Goal: Information Seeking & Learning: Learn about a topic

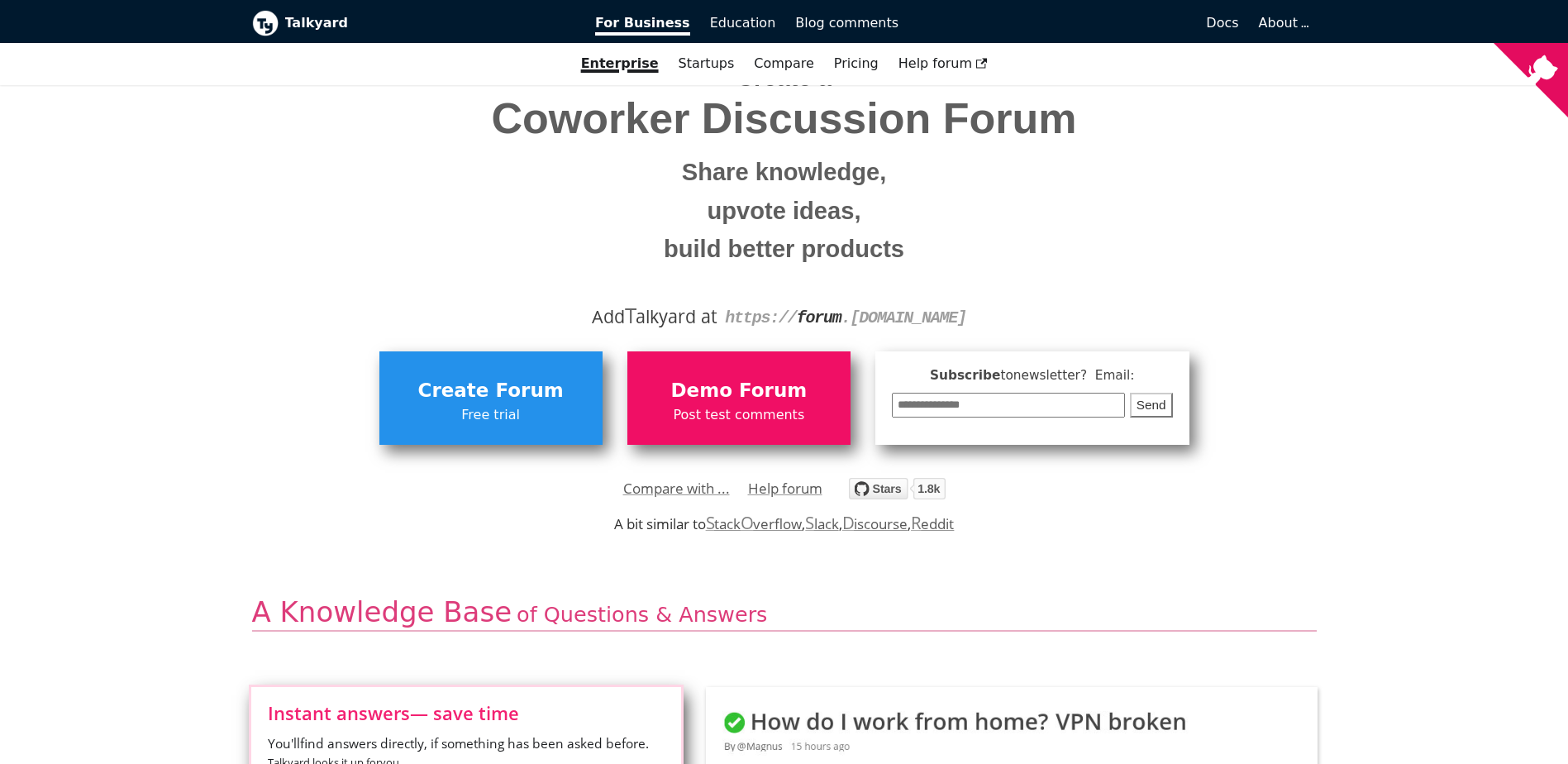
scroll to position [165, 0]
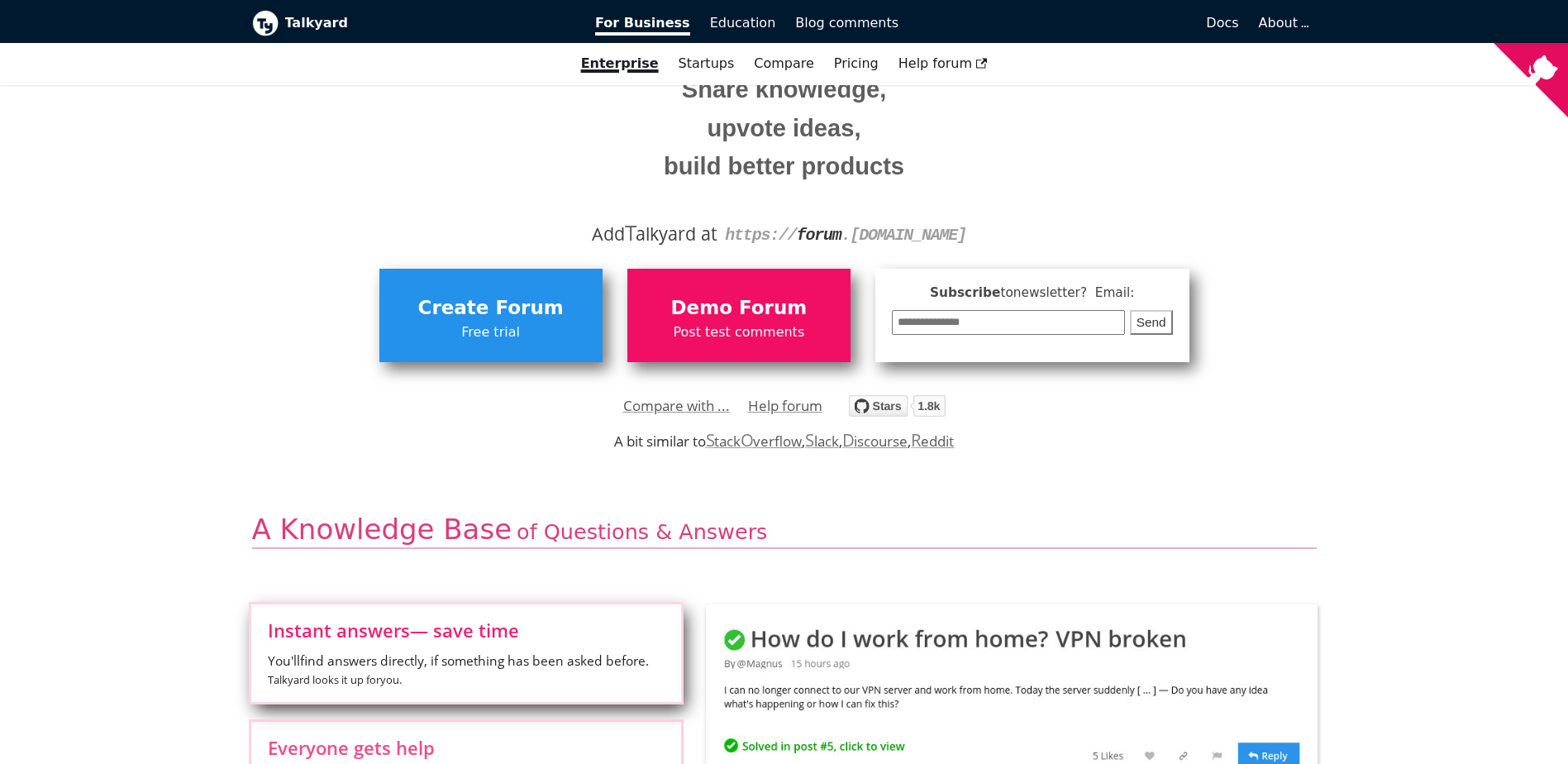
click at [820, 233] on strong "forum" at bounding box center [819, 235] width 44 height 19
drag, startPoint x: 820, startPoint y: 233, endPoint x: 942, endPoint y: 236, distance: 122.0
click at [942, 236] on code "https:// forum . your-company.com" at bounding box center [845, 235] width 241 height 19
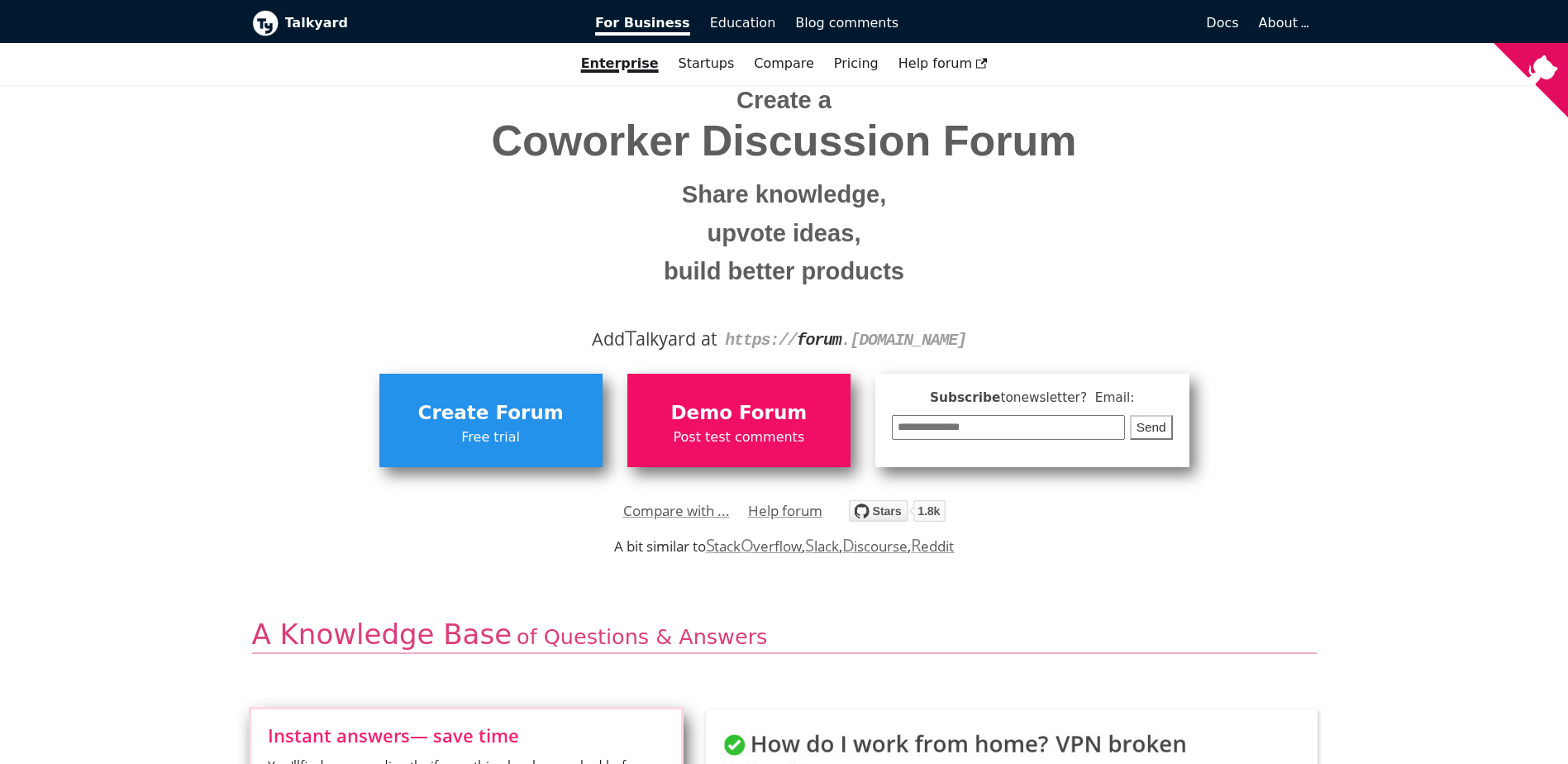
scroll to position [0, 0]
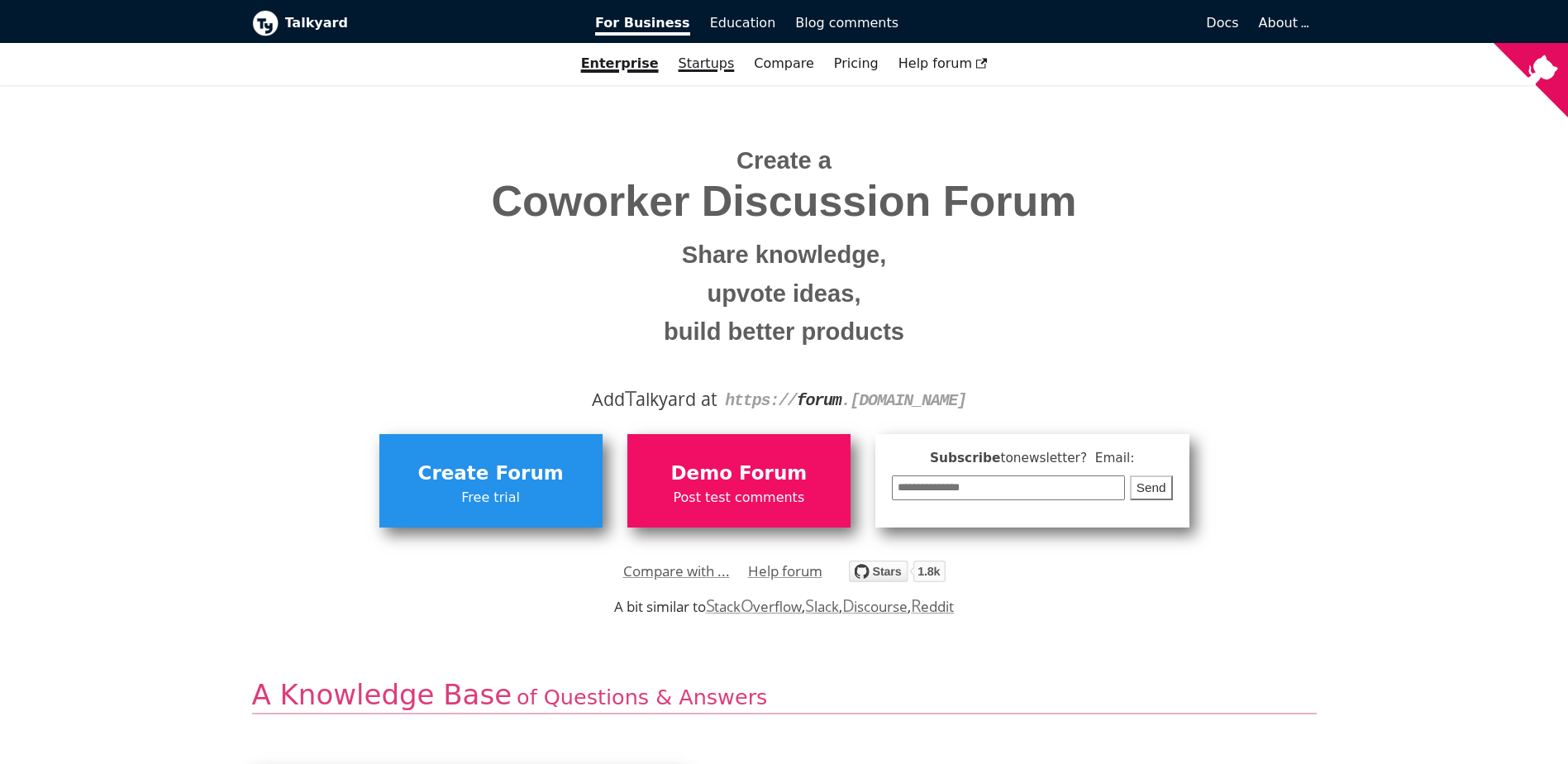
click at [711, 64] on link "Startups" at bounding box center [707, 64] width 76 height 28
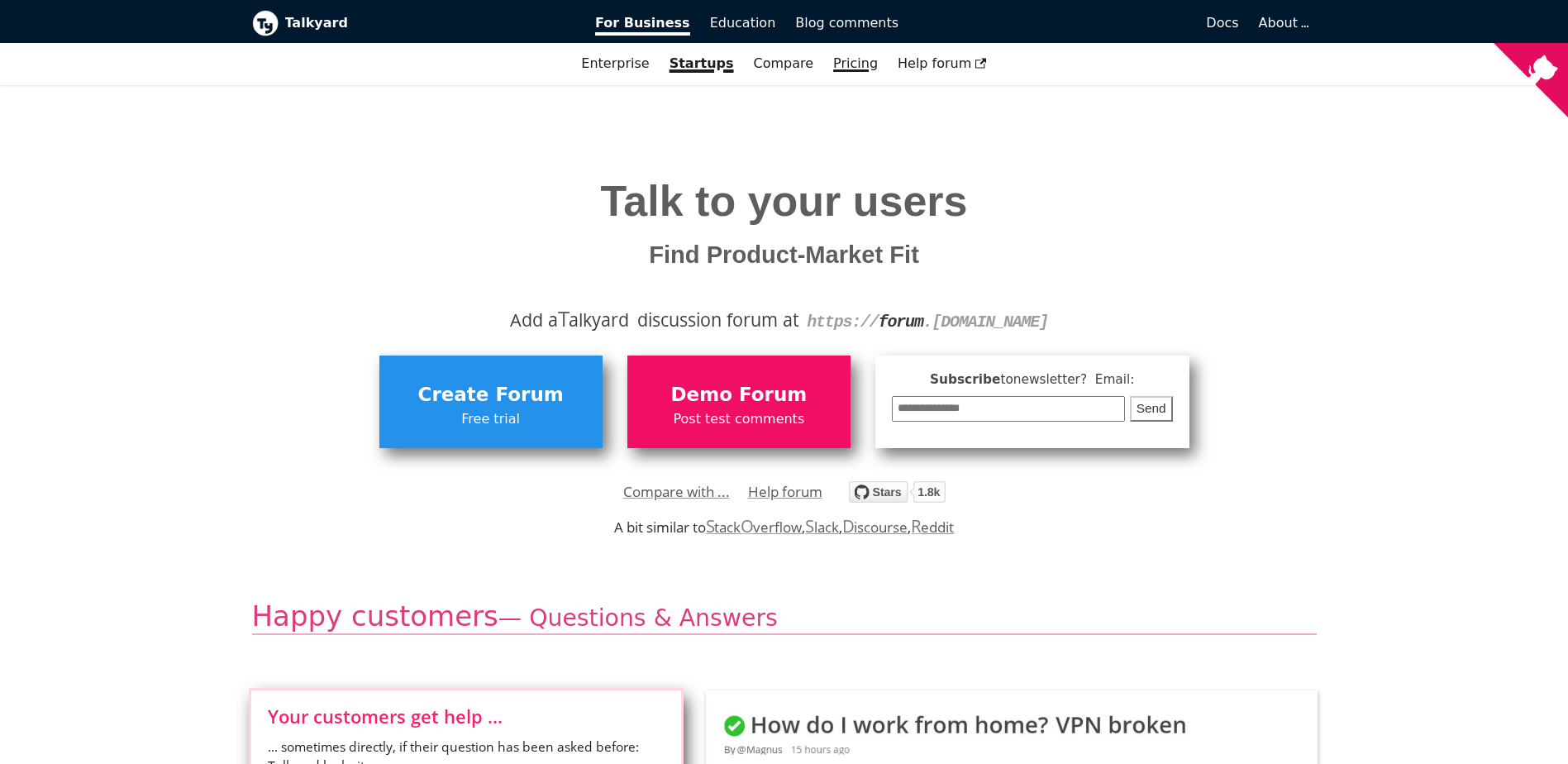
click at [854, 69] on link "Pricing" at bounding box center [855, 64] width 64 height 28
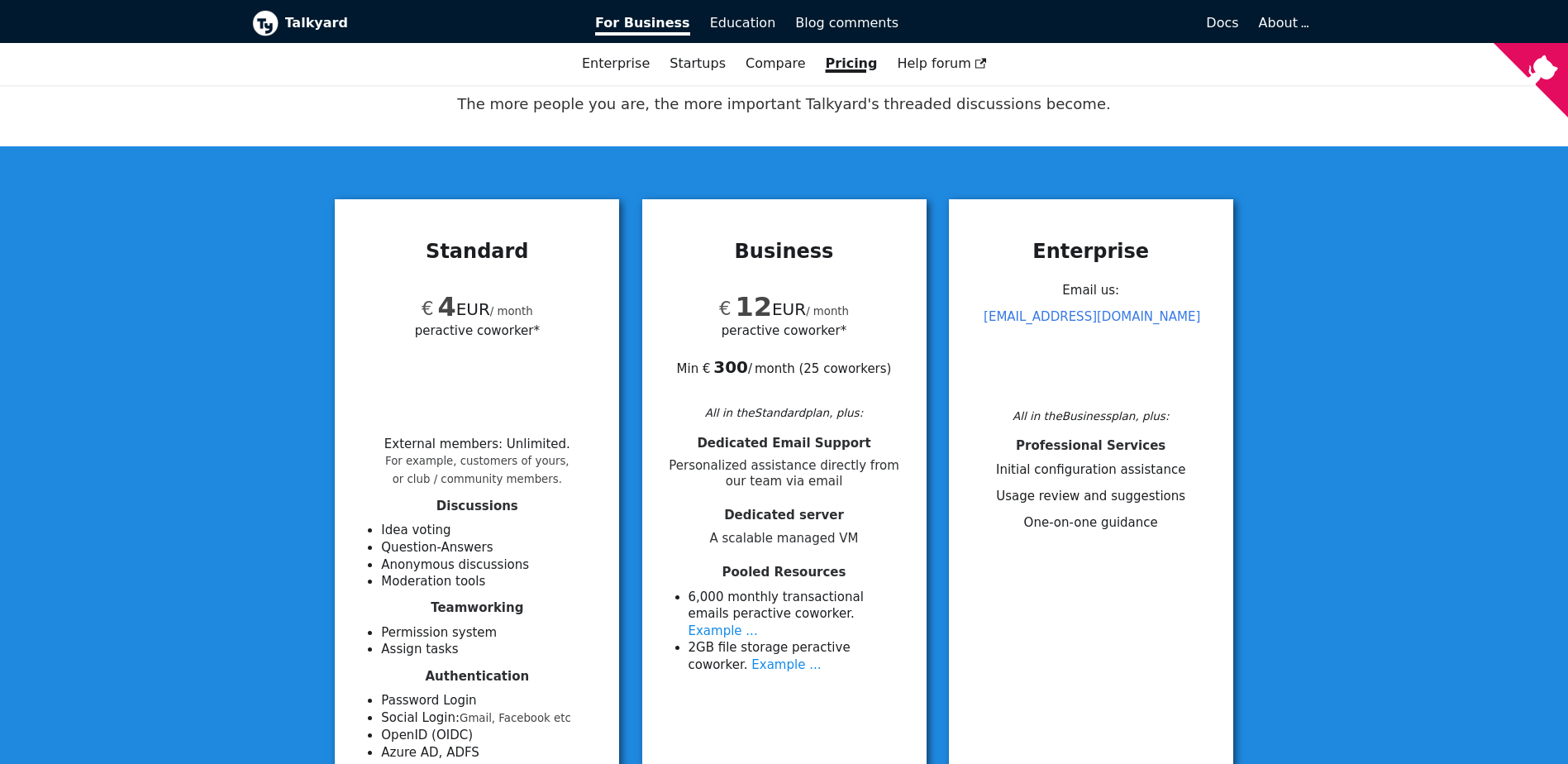
scroll to position [165, 0]
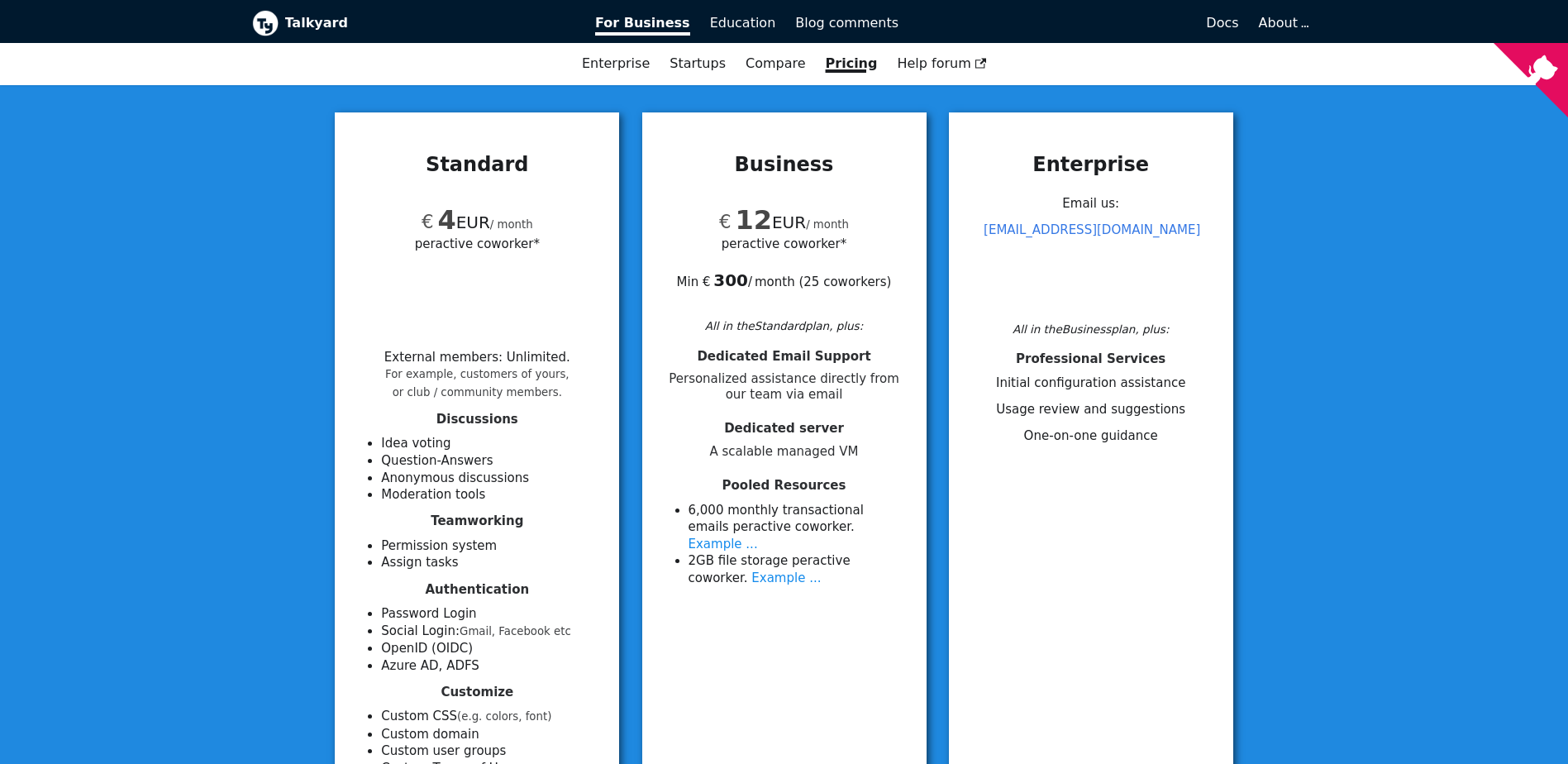
click at [462, 249] on span "per active coworker*" at bounding box center [477, 244] width 124 height 19
drag, startPoint x: 462, startPoint y: 249, endPoint x: 508, endPoint y: 245, distance: 46.2
click at [508, 245] on span "per active coworker*" at bounding box center [477, 244] width 124 height 19
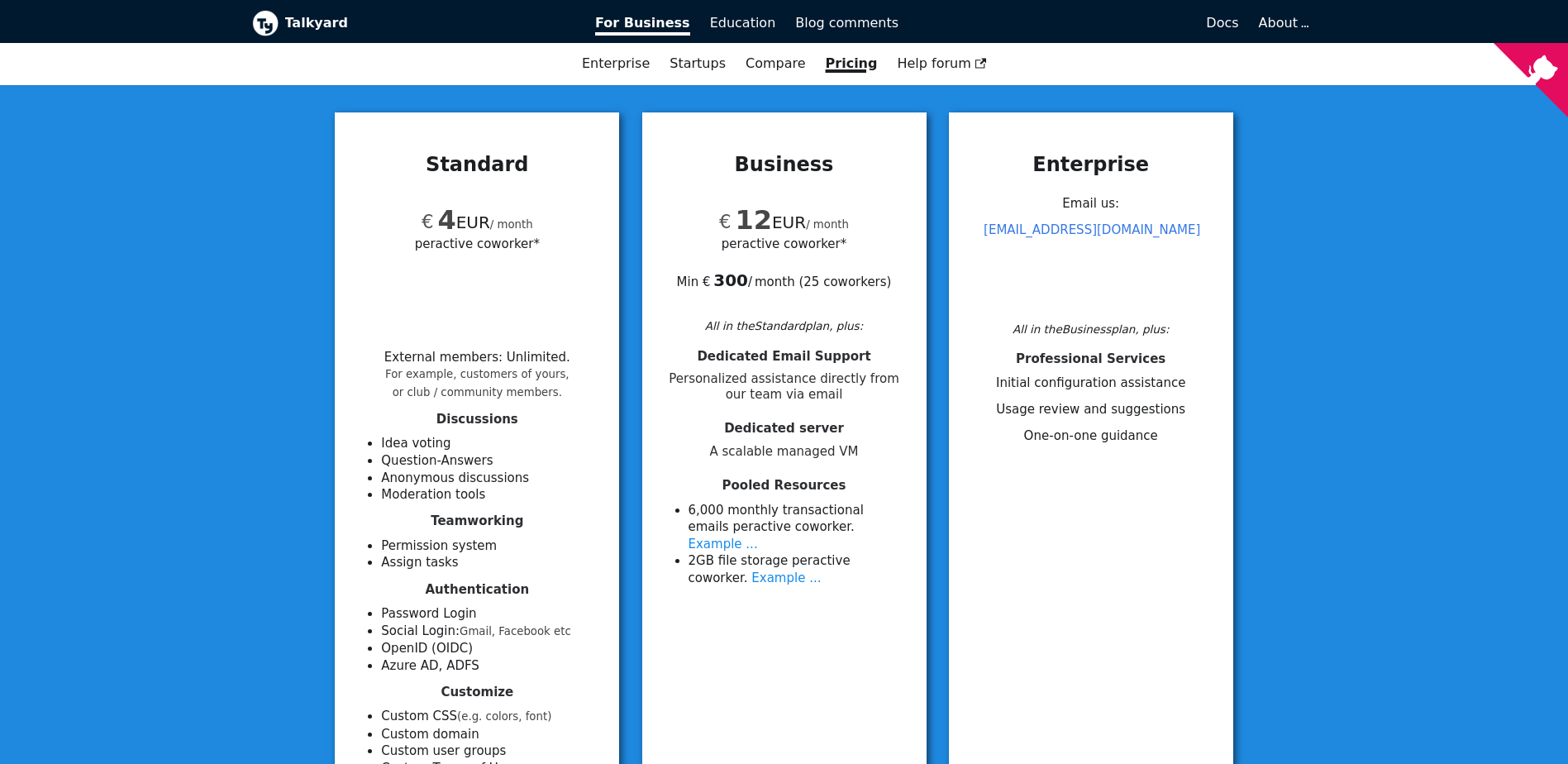
drag, startPoint x: 508, startPoint y: 245, endPoint x: 459, endPoint y: 361, distance: 125.9
click at [459, 361] on li "External members : Unlimited . For example, customers of yours, or club / commu…" at bounding box center [478, 374] width 186 height 50
drag, startPoint x: 459, startPoint y: 361, endPoint x: 548, endPoint y: 359, distance: 89.0
click at [548, 359] on li "External members : Unlimited . For example, customers of yours, or club / commu…" at bounding box center [478, 374] width 186 height 50
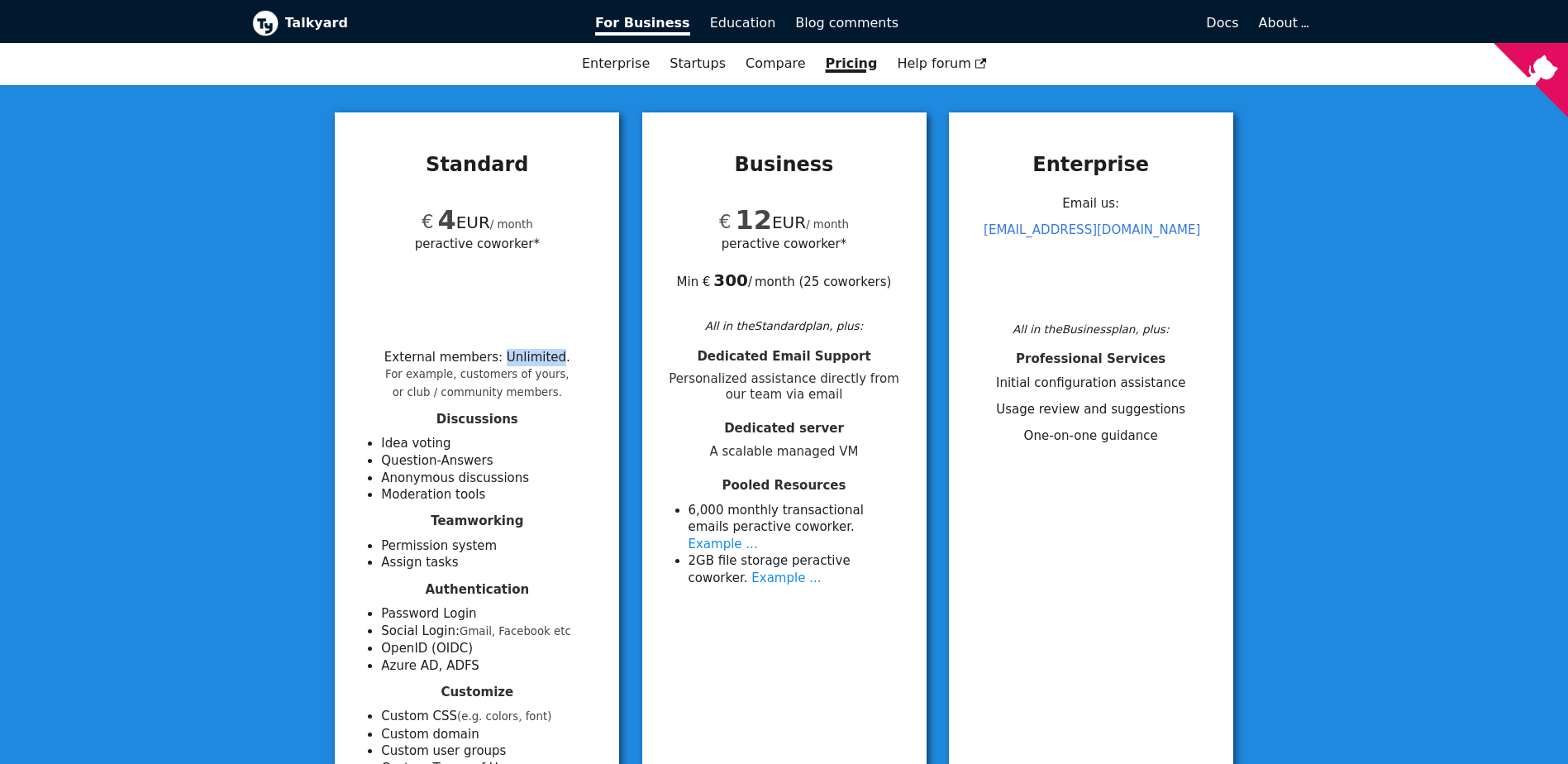
click at [548, 359] on li "External members : Unlimited . For example, customers of yours, or club / commu…" at bounding box center [478, 374] width 186 height 50
drag, startPoint x: 548, startPoint y: 359, endPoint x: 424, endPoint y: 385, distance: 126.7
click at [424, 387] on small "For example, customers of yours, or club / community members." at bounding box center [478, 383] width 184 height 30
click at [454, 373] on small "For example, customers of yours, or club / community members." at bounding box center [478, 383] width 184 height 30
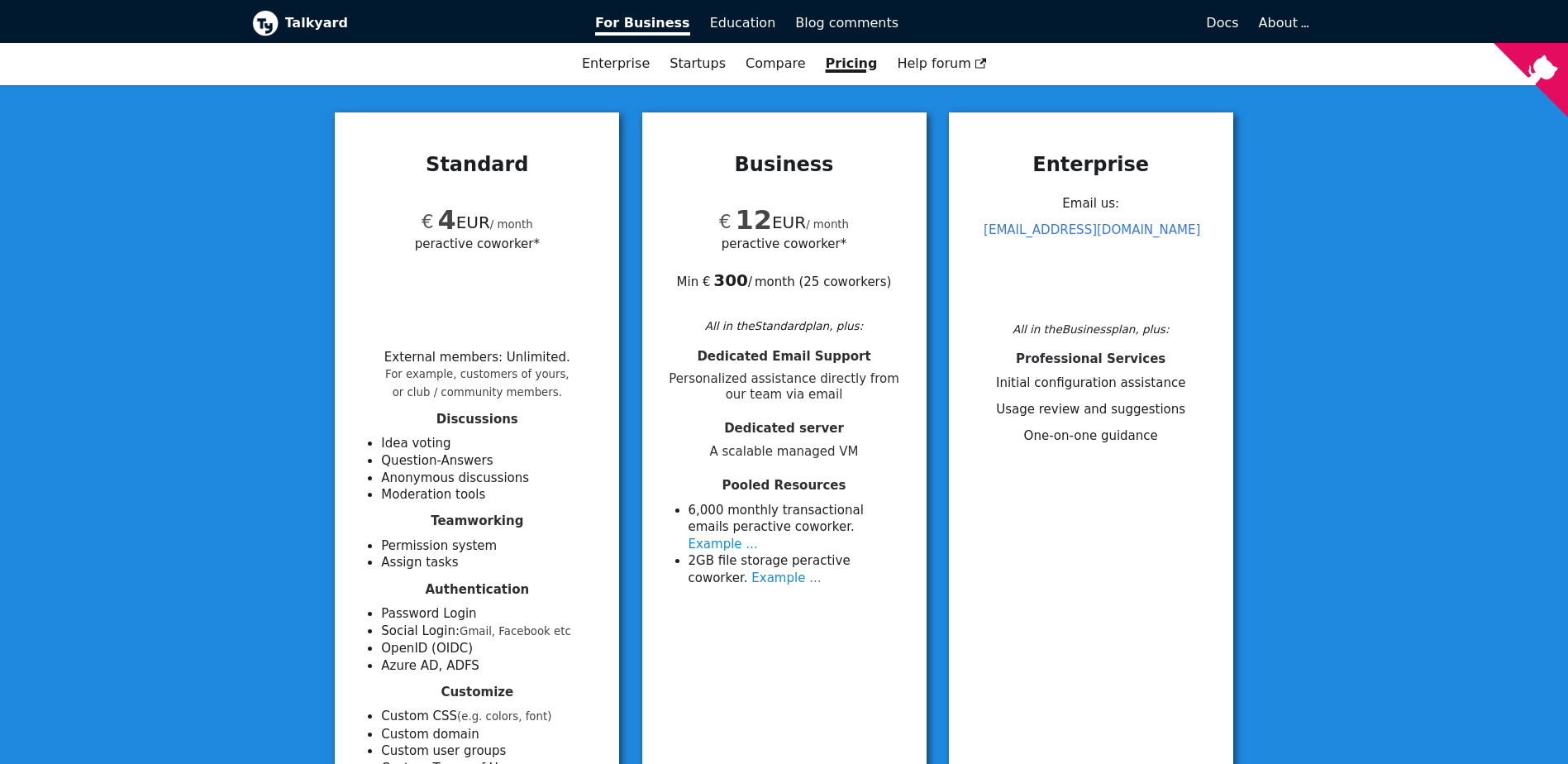
drag, startPoint x: 454, startPoint y: 373, endPoint x: 521, endPoint y: 373, distance: 67.0
click at [521, 373] on small "For example, customers of yours, or club / community members." at bounding box center [478, 383] width 184 height 30
drag, startPoint x: 521, startPoint y: 373, endPoint x: 546, endPoint y: 372, distance: 25.0
click at [558, 373] on div "External members : Unlimited . For example, customers of yours, or club / commu…" at bounding box center [477, 375] width 245 height 53
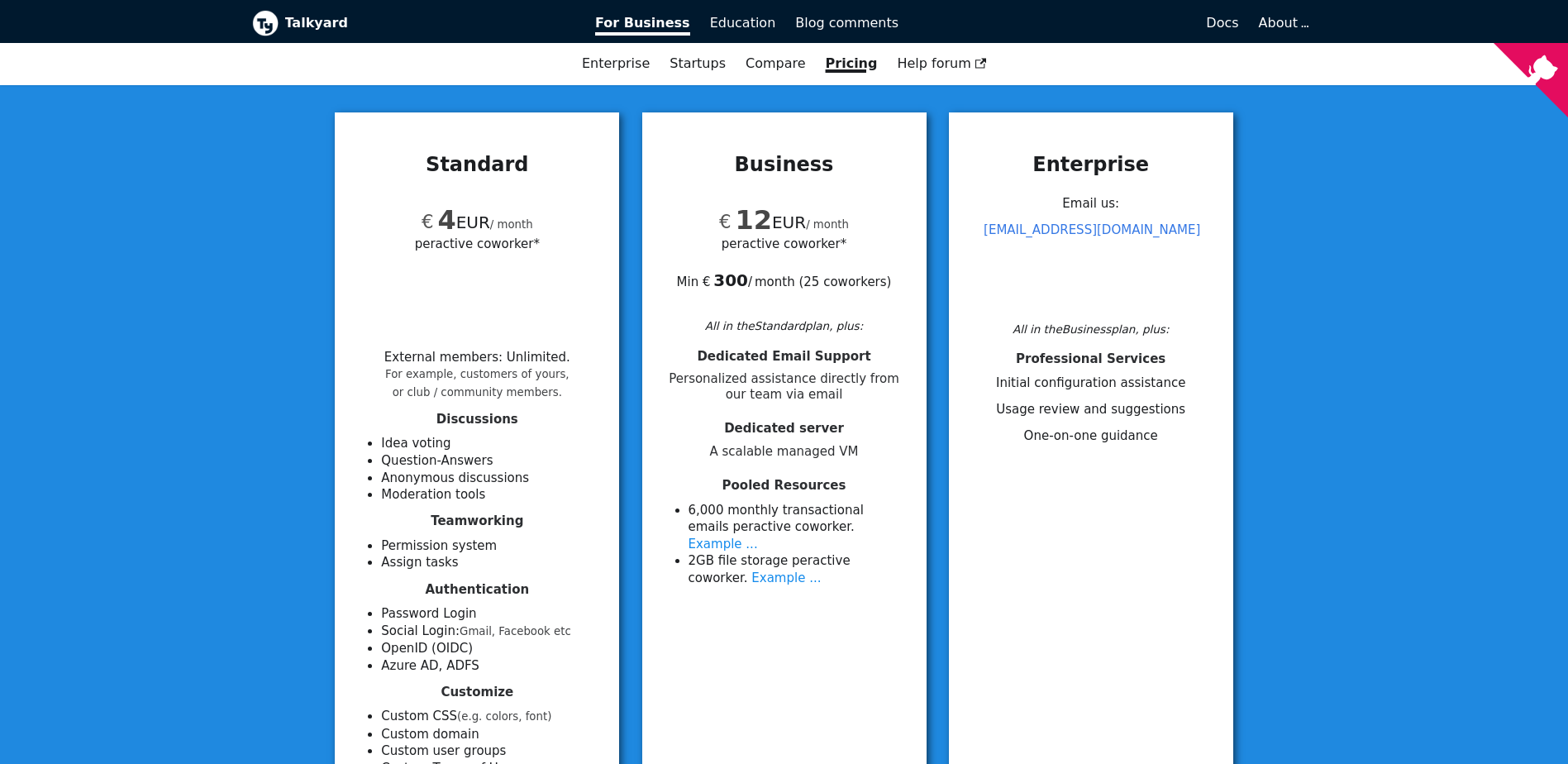
click at [411, 401] on div "External members : Unlimited . For example, customers of yours, or club / commu…" at bounding box center [477, 375] width 245 height 53
click at [426, 392] on small "For example, customers of yours, or club / community members." at bounding box center [478, 383] width 184 height 30
drag, startPoint x: 426, startPoint y: 392, endPoint x: 491, endPoint y: 394, distance: 65.0
click at [491, 394] on small "For example, customers of yours, or club / community members." at bounding box center [478, 383] width 184 height 30
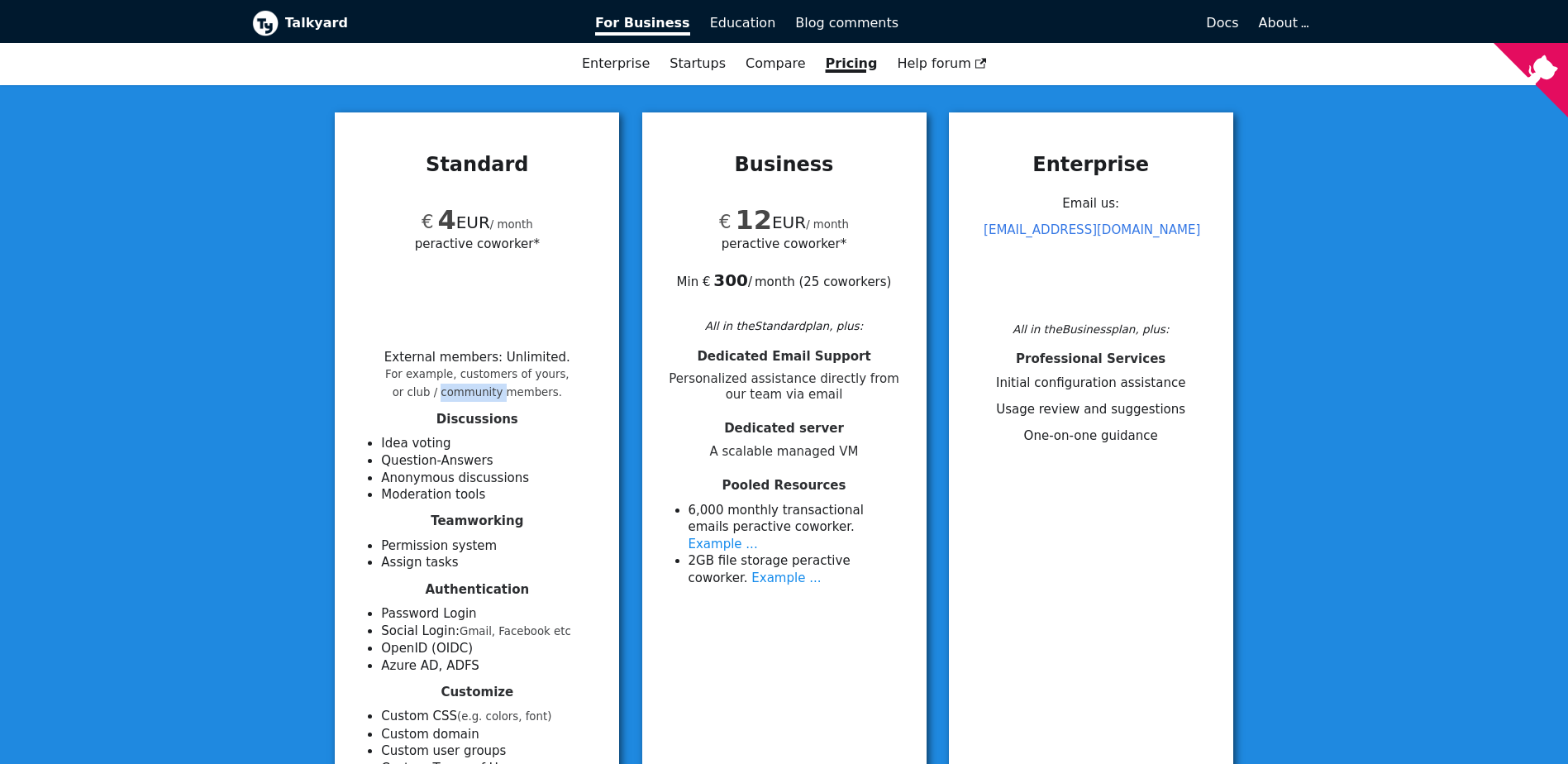
click at [491, 394] on small "For example, customers of yours, or club / community members." at bounding box center [478, 383] width 184 height 30
drag, startPoint x: 491, startPoint y: 394, endPoint x: 524, endPoint y: 393, distance: 33.0
click at [524, 393] on small "For example, customers of yours, or club / community members." at bounding box center [478, 383] width 184 height 30
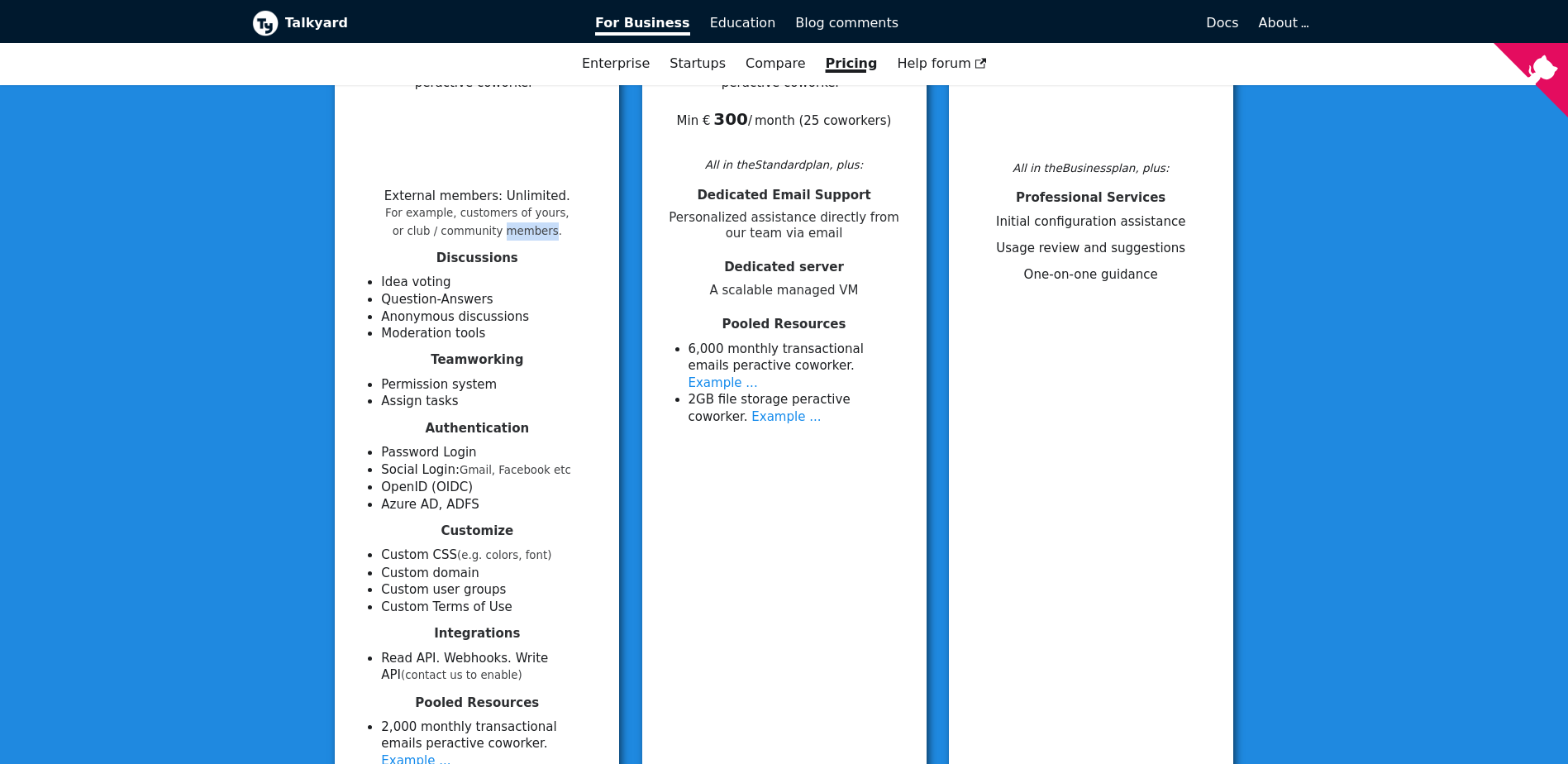
scroll to position [331, 0]
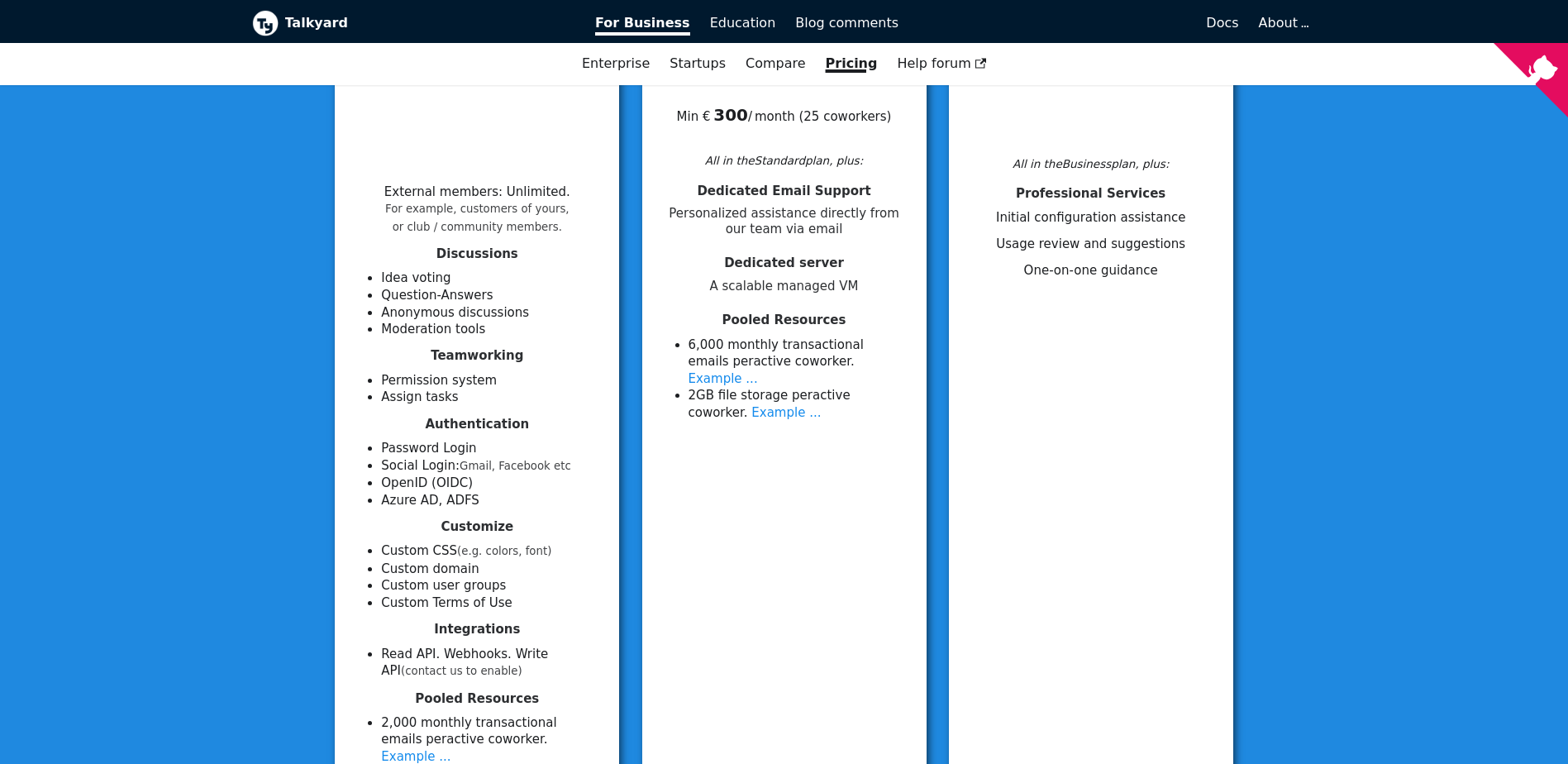
click at [399, 273] on li "Idea voting" at bounding box center [490, 278] width 218 height 17
drag, startPoint x: 399, startPoint y: 273, endPoint x: 422, endPoint y: 282, distance: 24.7
click at [422, 282] on li "Idea voting" at bounding box center [490, 278] width 218 height 17
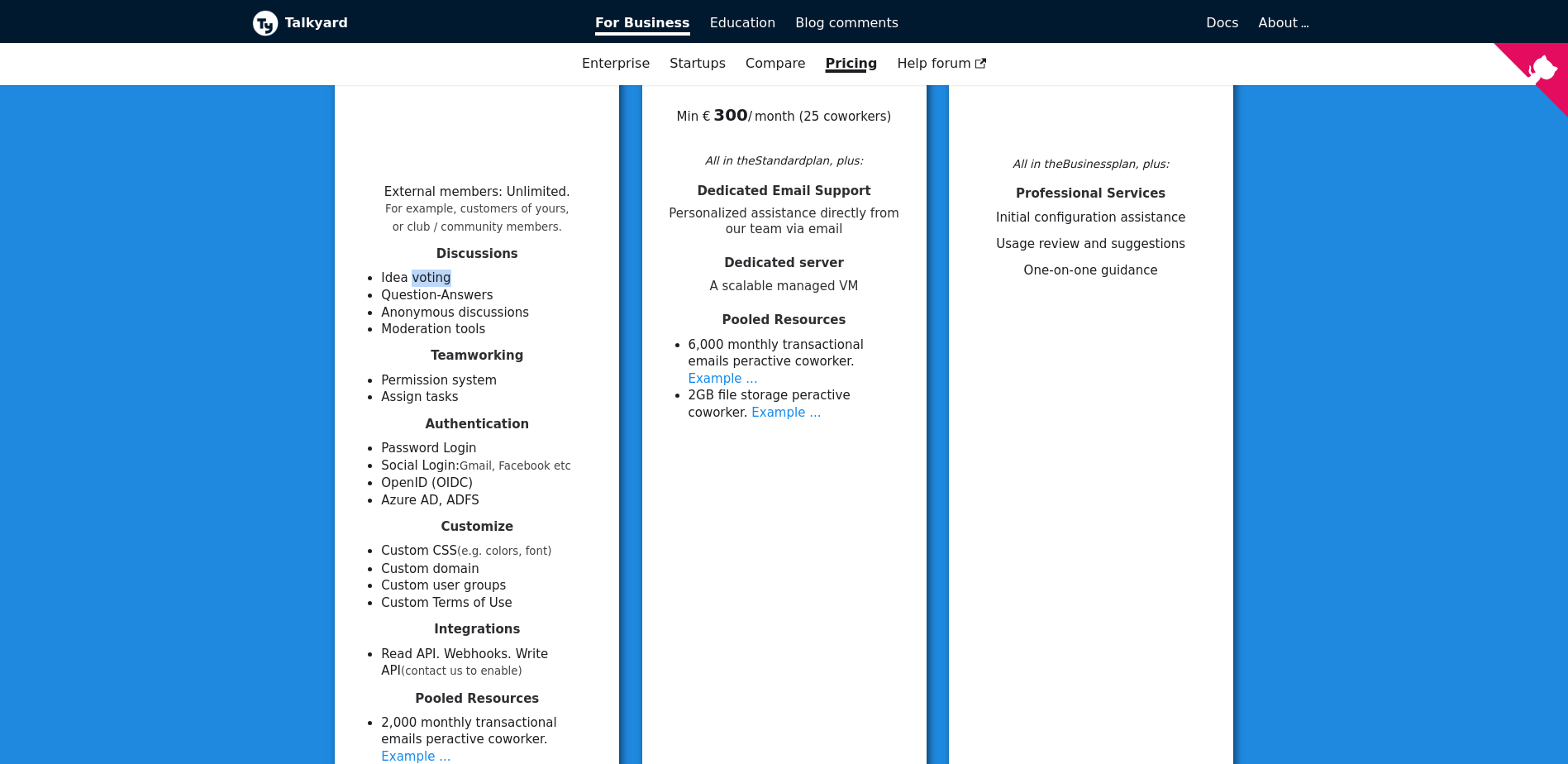
click at [467, 299] on li "Question-Answers" at bounding box center [490, 296] width 218 height 17
drag, startPoint x: 467, startPoint y: 299, endPoint x: 423, endPoint y: 311, distance: 45.6
click at [423, 311] on li "Anonymous discussions" at bounding box center [490, 313] width 218 height 17
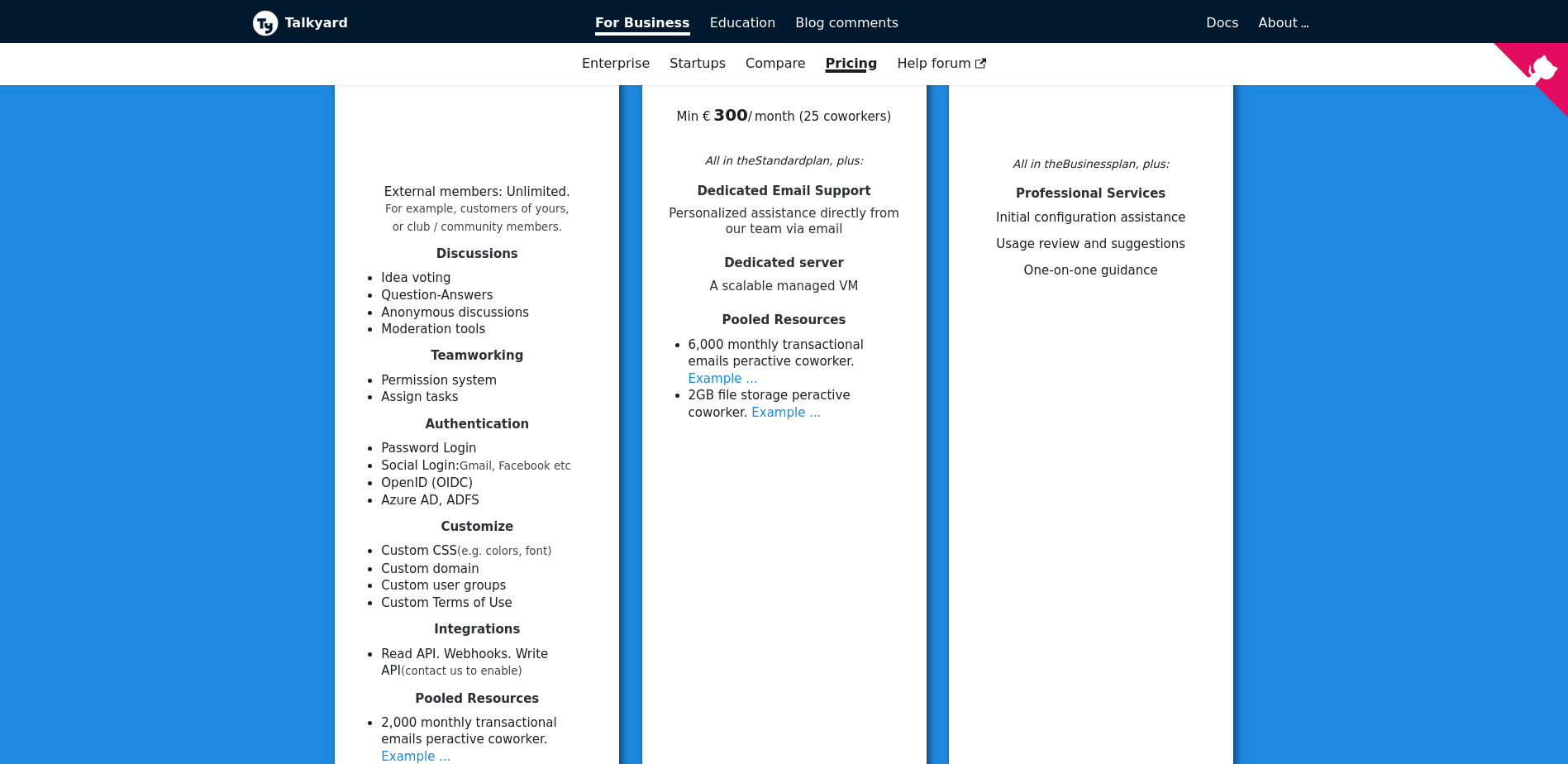
drag, startPoint x: 423, startPoint y: 311, endPoint x: 391, endPoint y: 331, distance: 37.7
click at [391, 331] on li "Moderation tools" at bounding box center [490, 330] width 218 height 17
drag, startPoint x: 391, startPoint y: 331, endPoint x: 457, endPoint y: 377, distance: 80.4
click at [457, 377] on li "Permission system" at bounding box center [490, 381] width 218 height 17
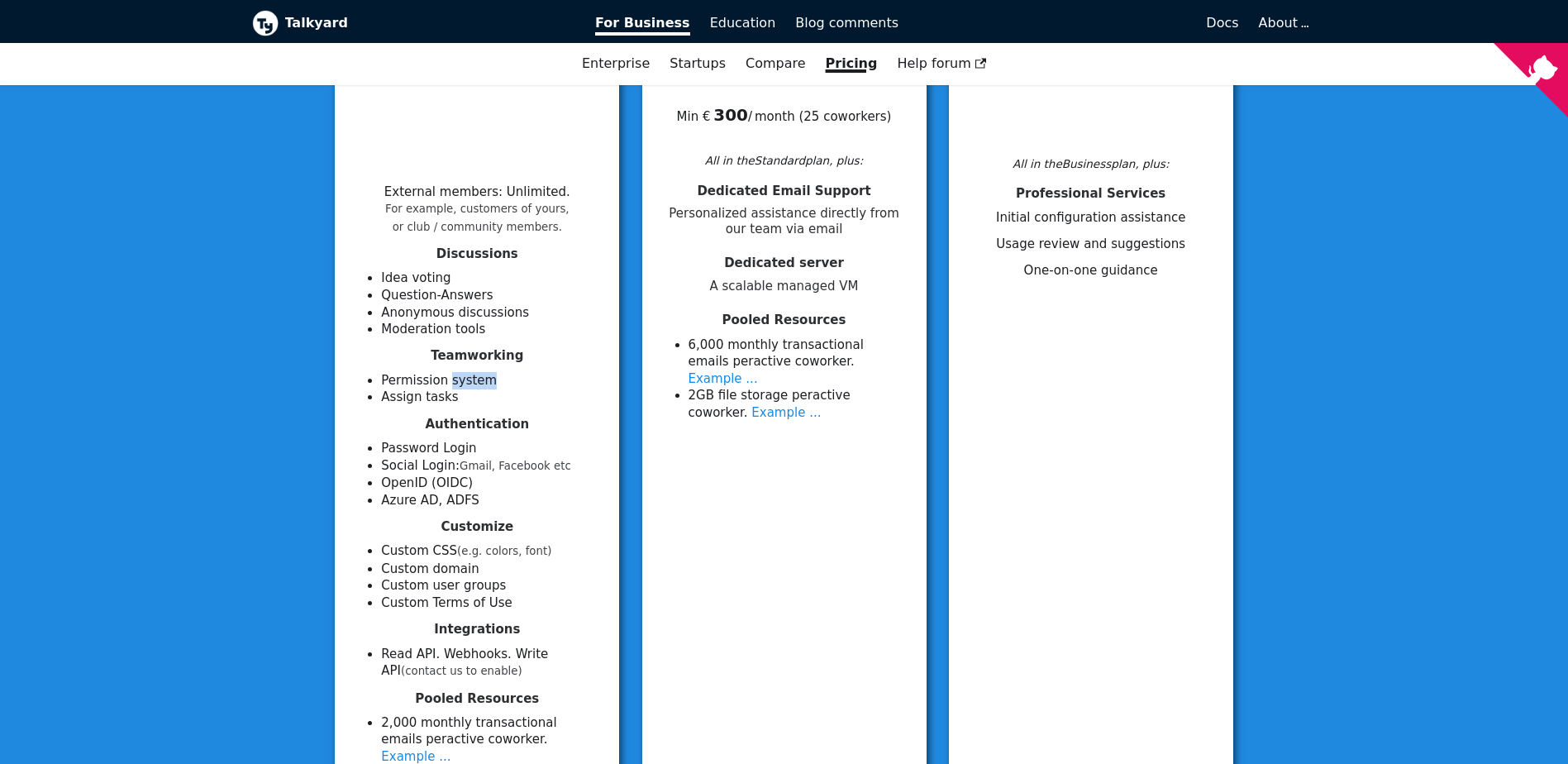
click at [457, 377] on li "Permission system" at bounding box center [490, 381] width 218 height 17
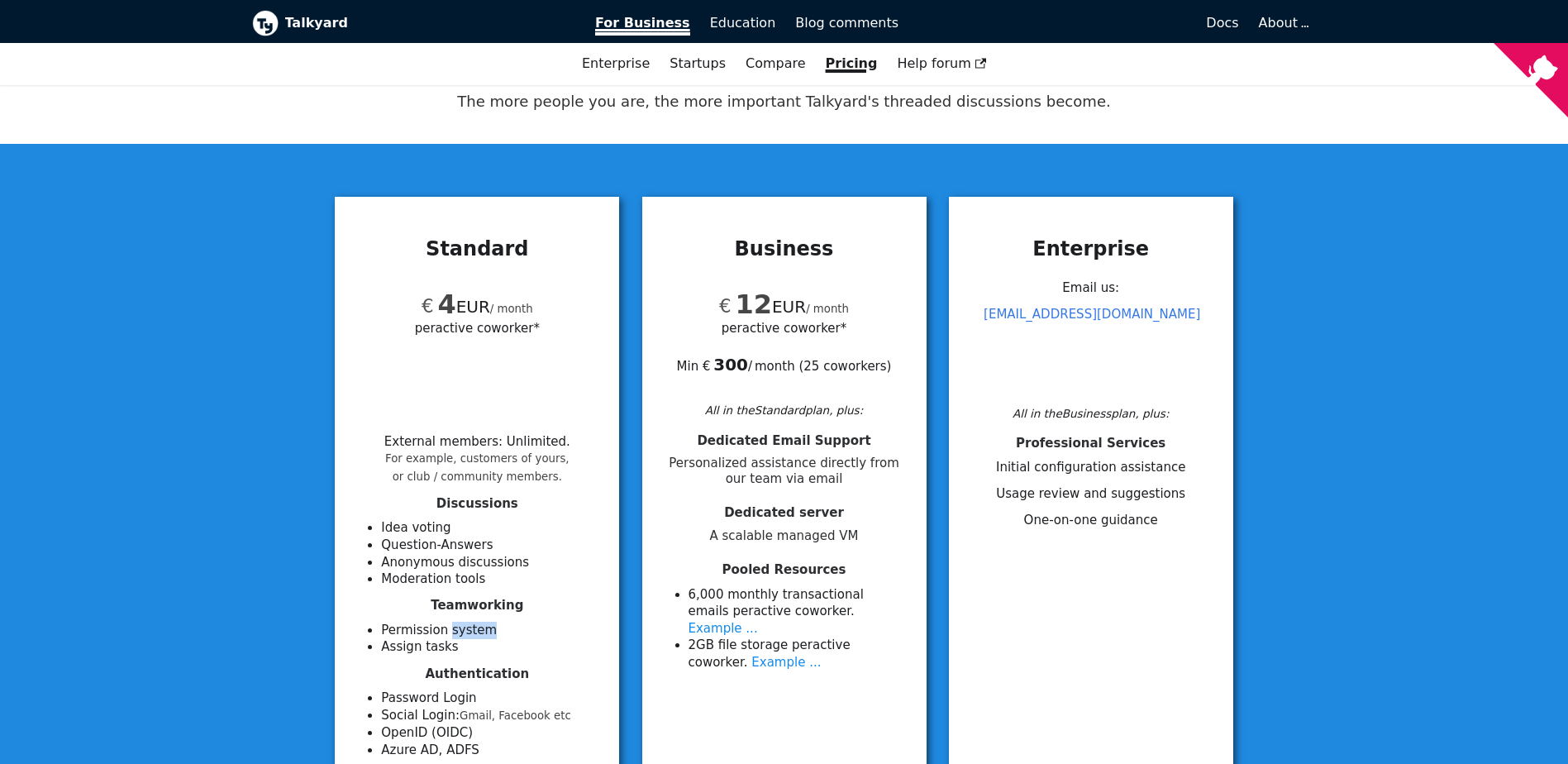
scroll to position [0, 0]
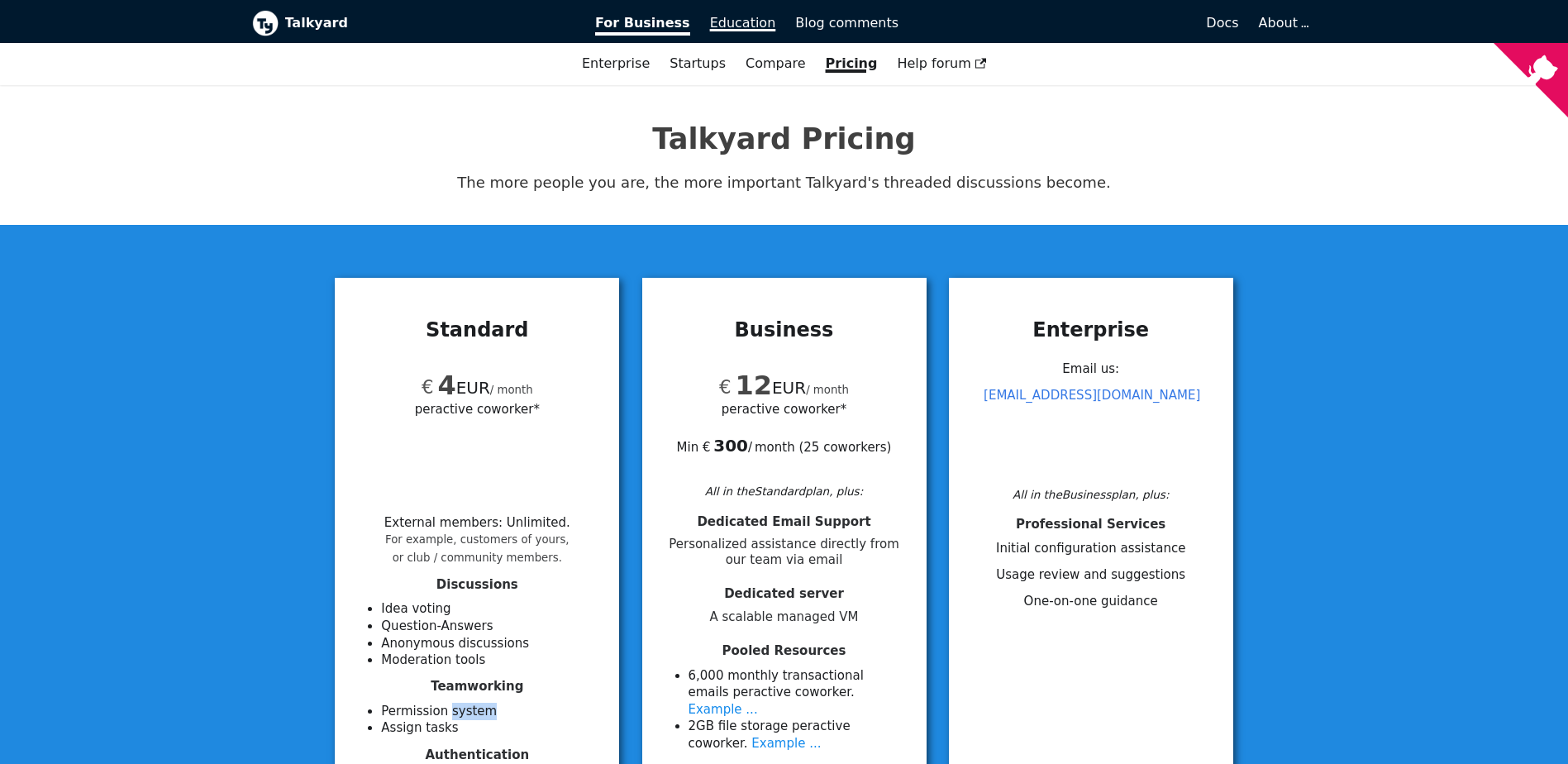
click at [738, 21] on span "Education" at bounding box center [743, 23] width 66 height 16
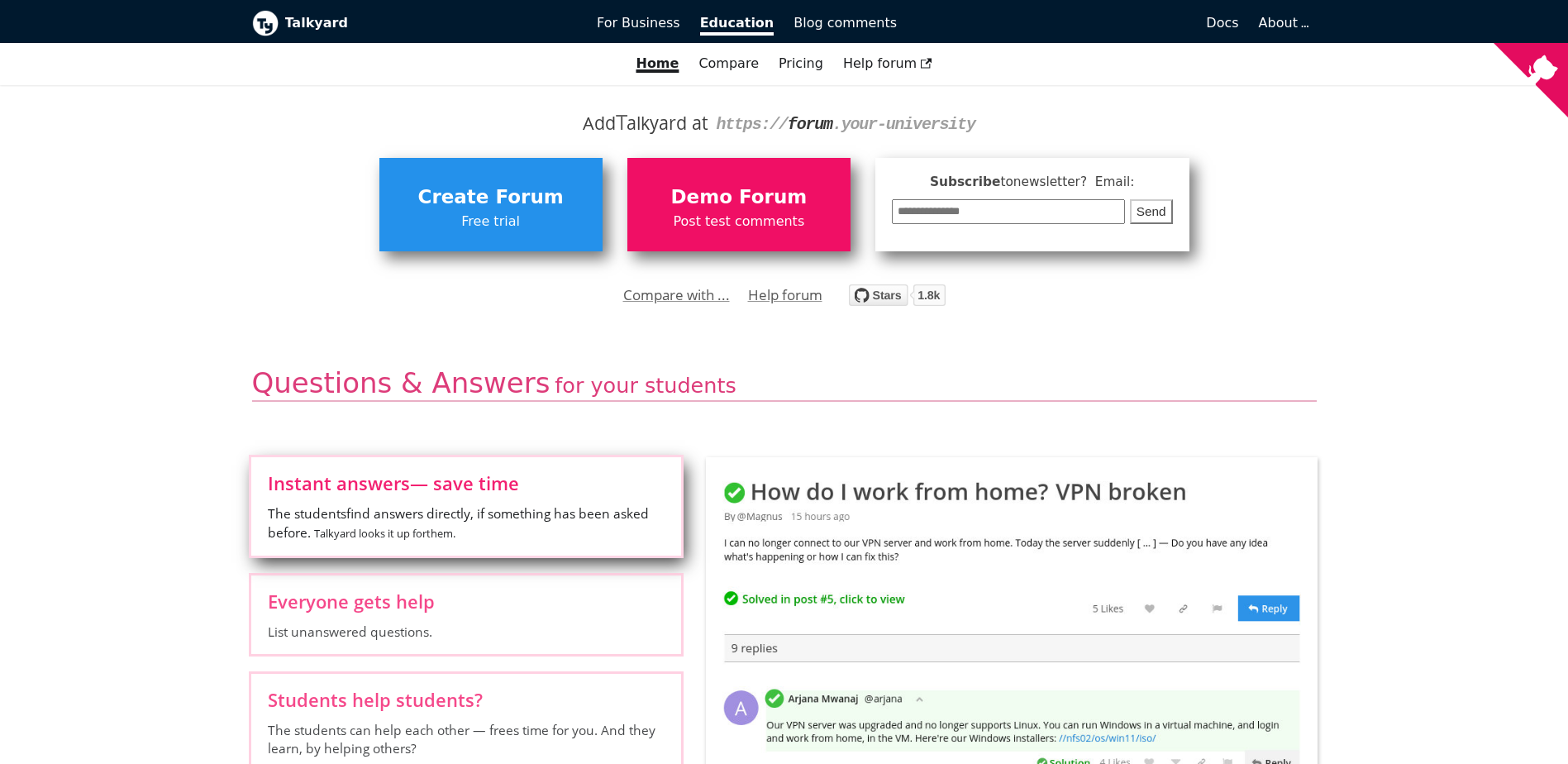
scroll to position [165, 0]
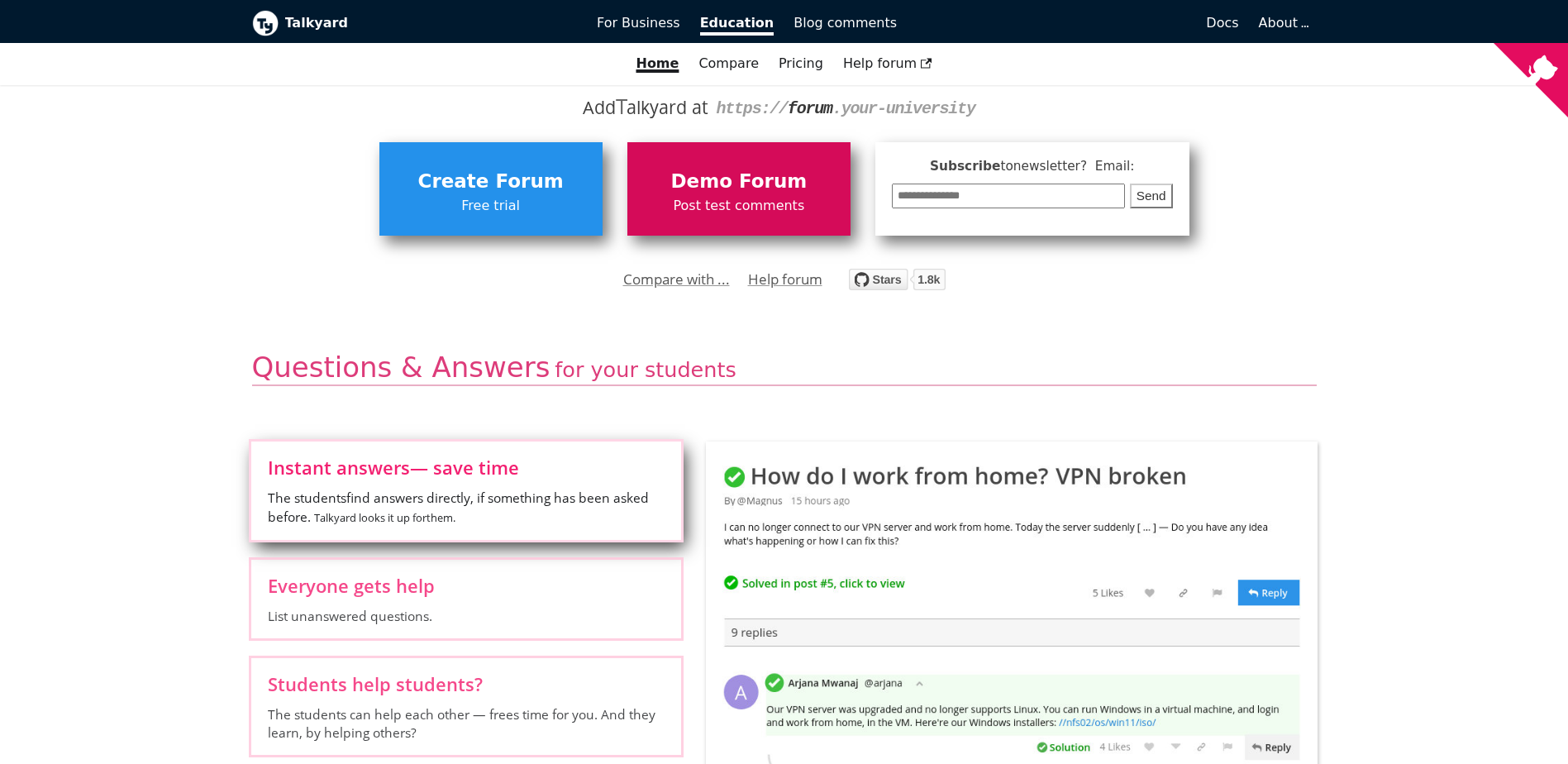
click at [737, 192] on span "Demo Forum" at bounding box center [740, 182] width 207 height 31
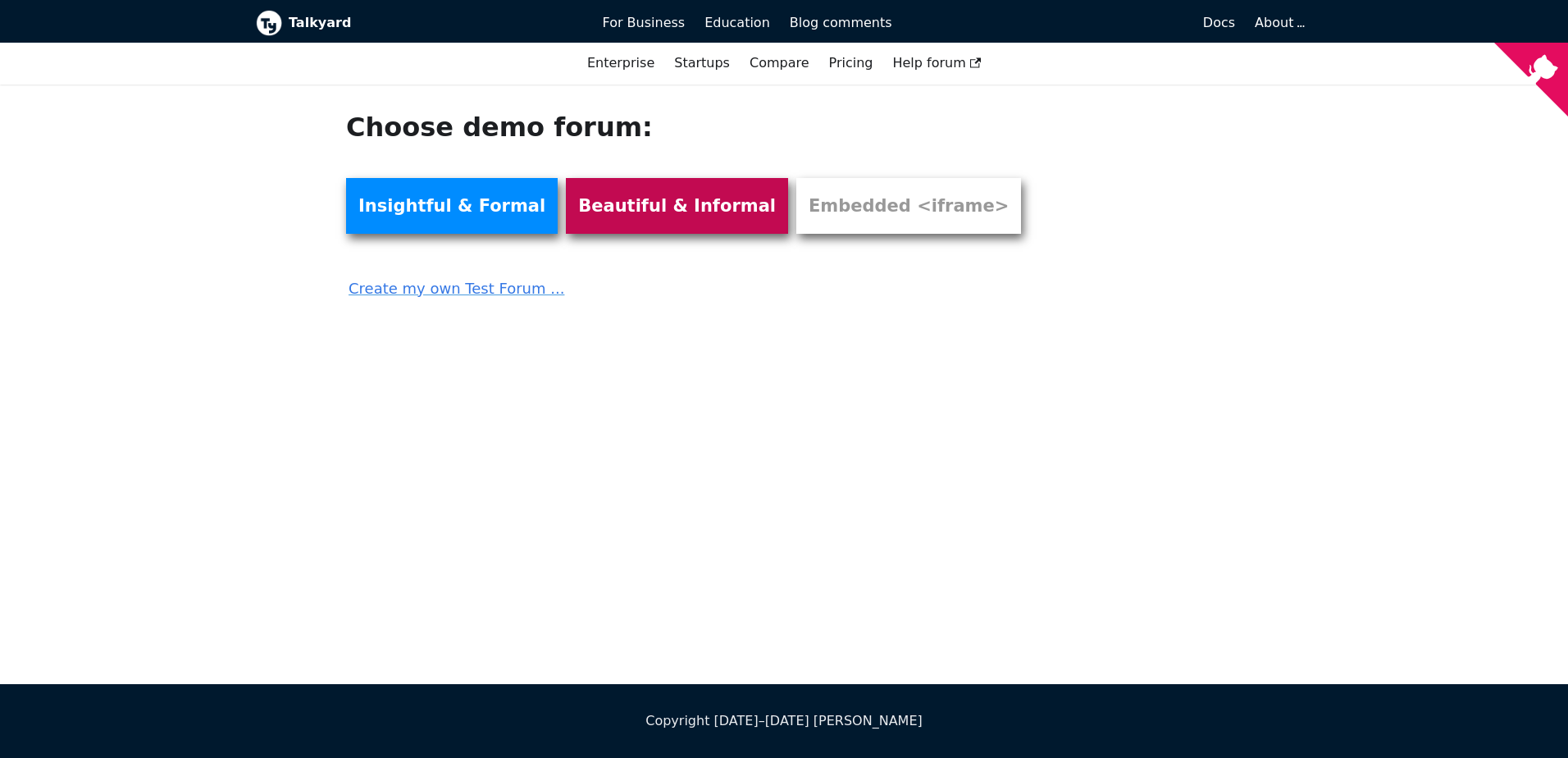
click at [645, 209] on link "Beautiful & Informal" at bounding box center [677, 205] width 222 height 56
